Goal: Transaction & Acquisition: Purchase product/service

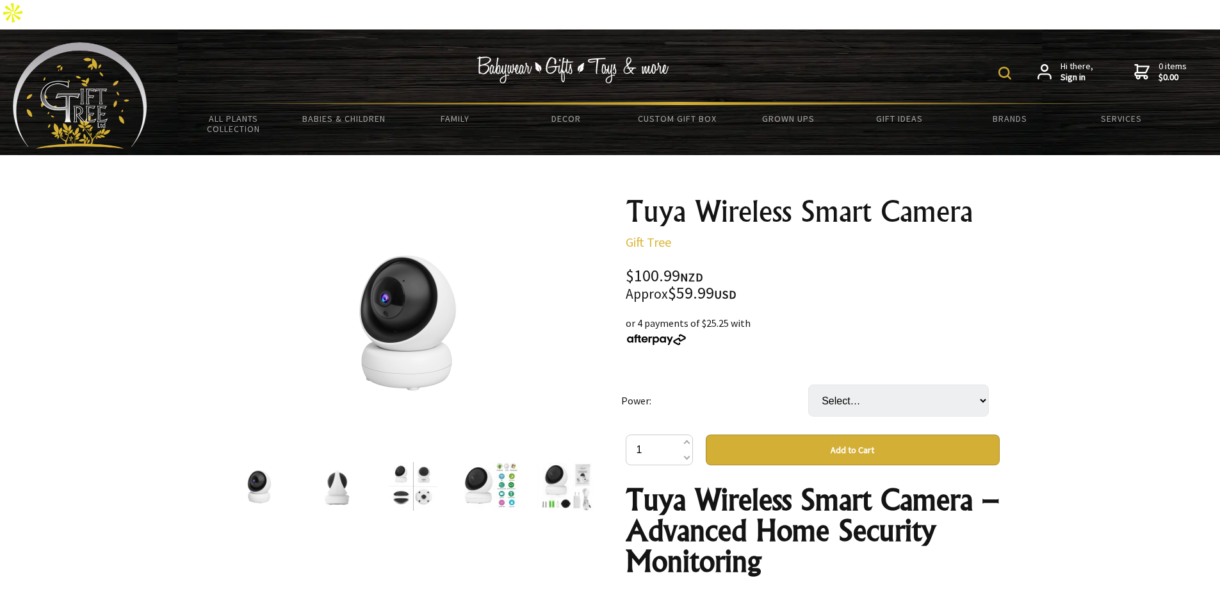
click at [1010, 67] on img at bounding box center [1005, 73] width 13 height 13
click at [943, 61] on input "text" at bounding box center [965, 72] width 104 height 22
type input "camera"
click at [972, 61] on input "camera" at bounding box center [965, 72] width 104 height 22
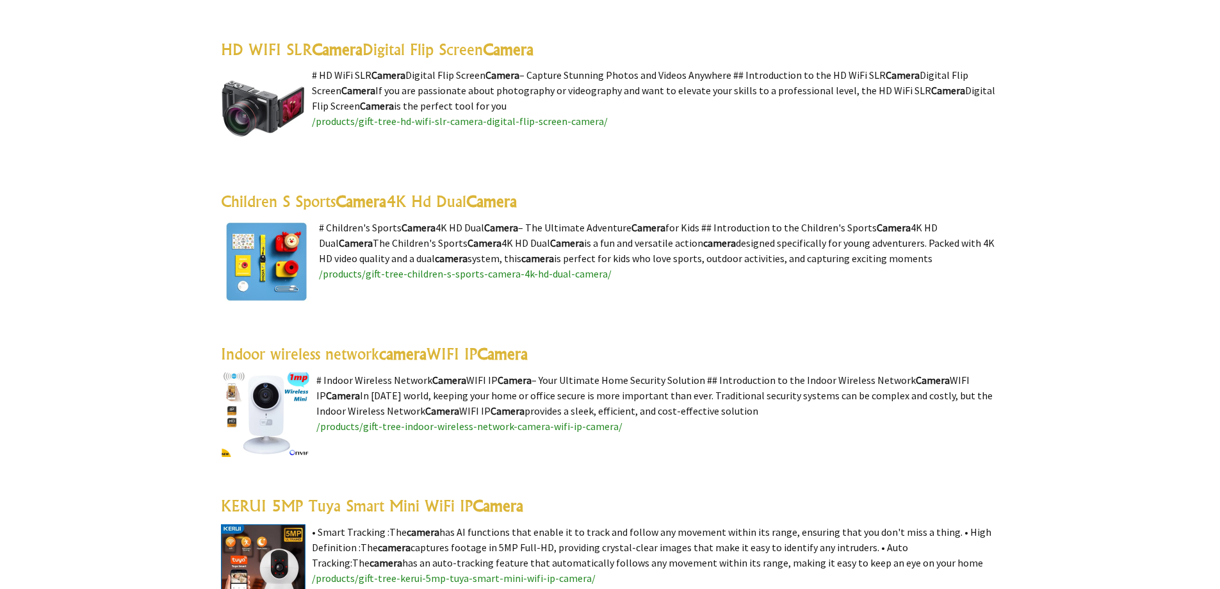
scroll to position [192, 0]
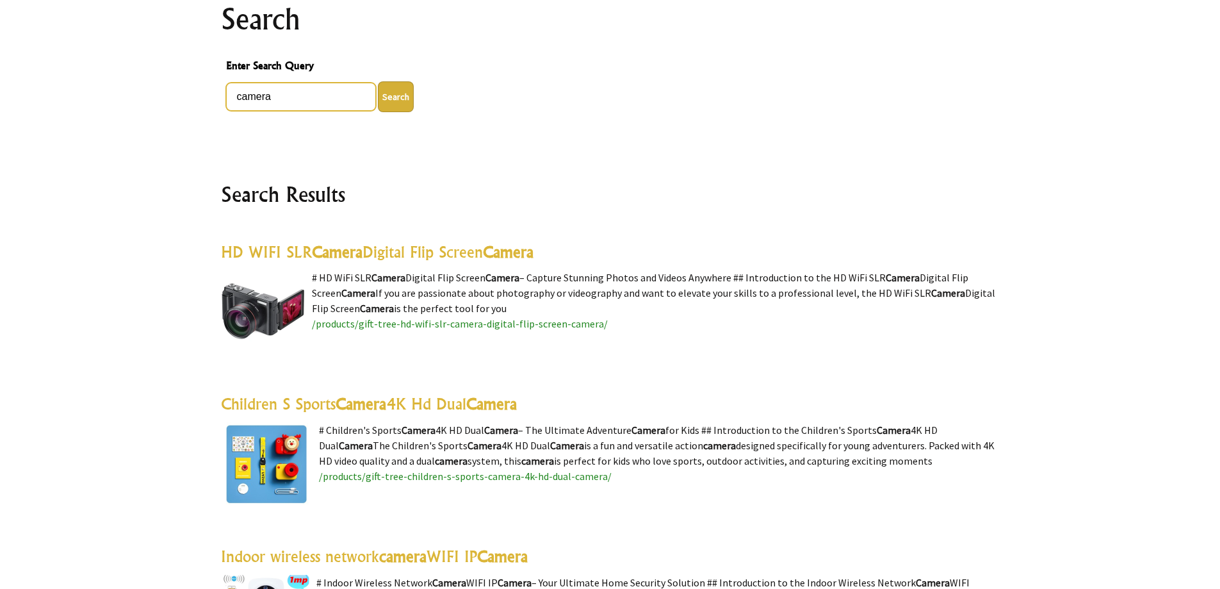
click at [238, 83] on input "camera" at bounding box center [301, 97] width 150 height 28
click at [378, 81] on button "Search" at bounding box center [396, 96] width 36 height 31
drag, startPoint x: 243, startPoint y: 66, endPoint x: 217, endPoint y: 66, distance: 26.3
type input "ip camera"
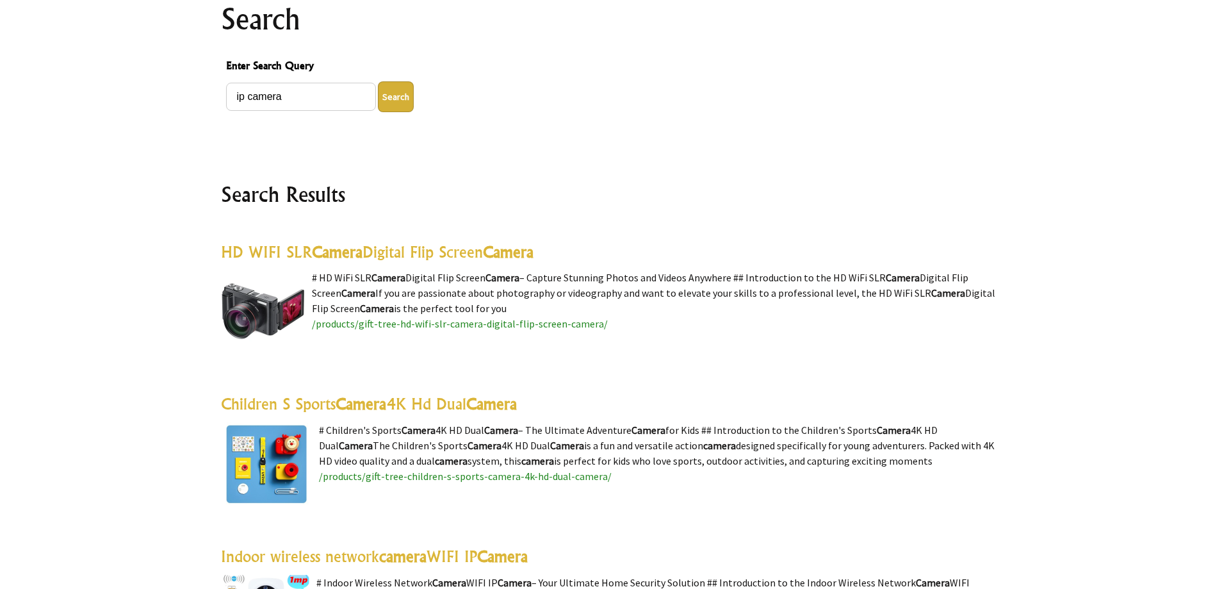
click at [401, 81] on button "Search" at bounding box center [396, 96] width 36 height 31
type button "1"
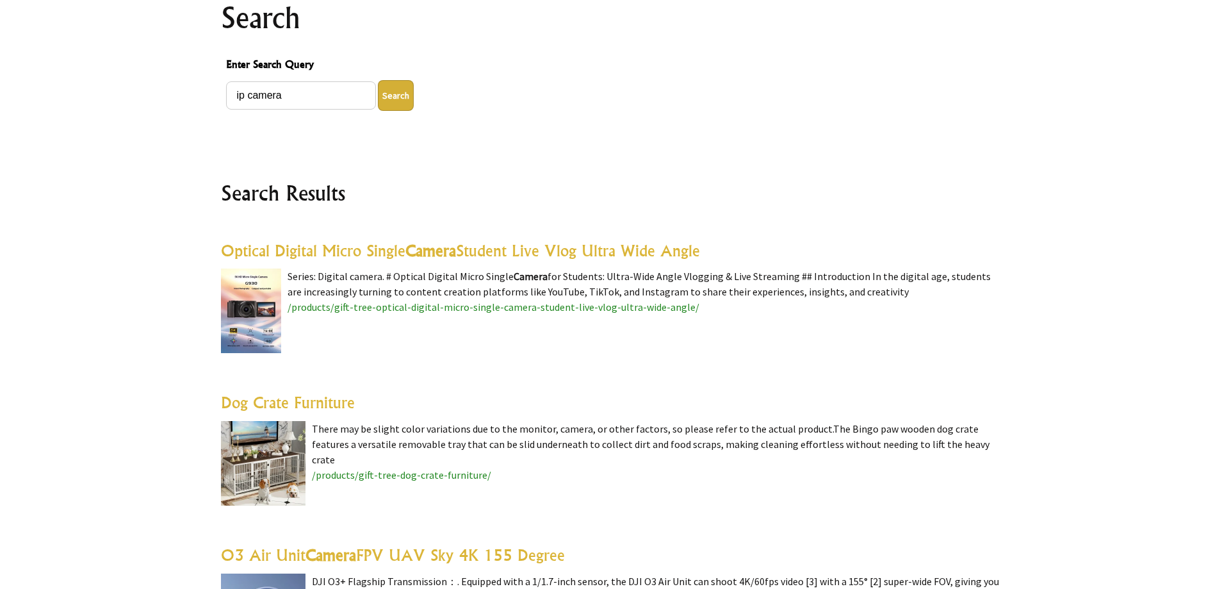
scroll to position [192, 0]
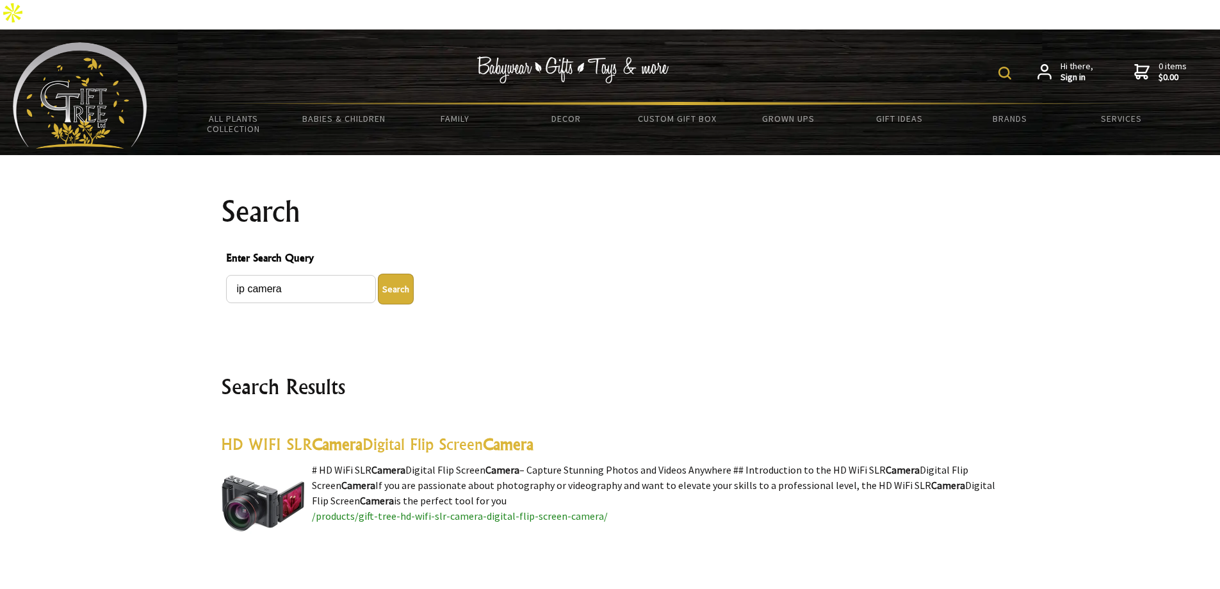
drag, startPoint x: 716, startPoint y: 224, endPoint x: 717, endPoint y: 231, distance: 7.3
click at [716, 250] on span "Enter Search Query" at bounding box center [610, 259] width 769 height 19
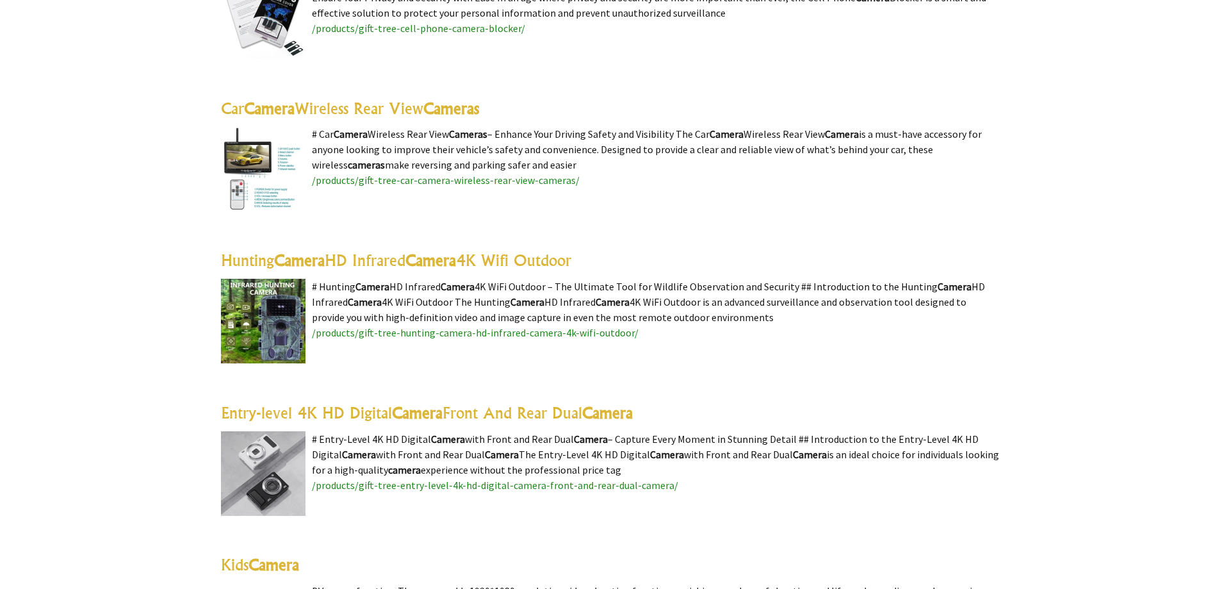
scroll to position [1217, 0]
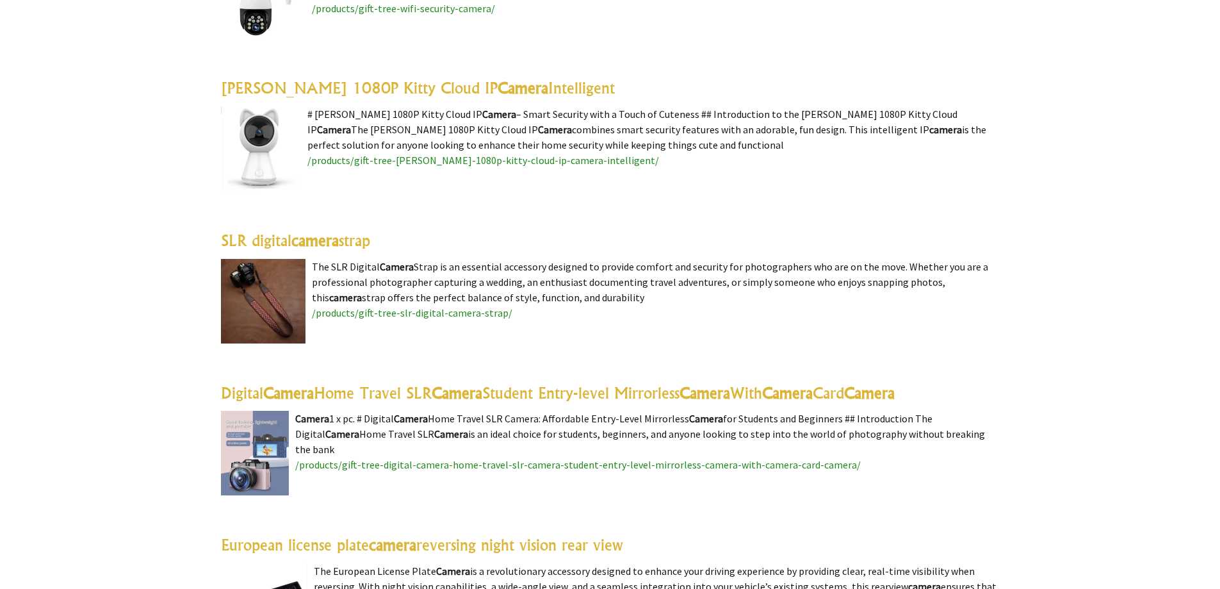
scroll to position [2373, 0]
